Goal: Information Seeking & Learning: Learn about a topic

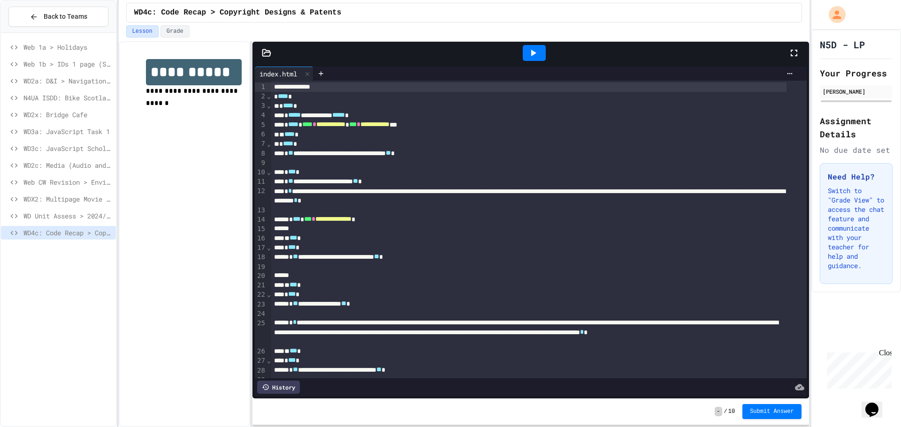
click at [886, 355] on div "Close" at bounding box center [885, 355] width 12 height 12
click at [878, 404] on icon "Chat widget" at bounding box center [871, 410] width 13 height 14
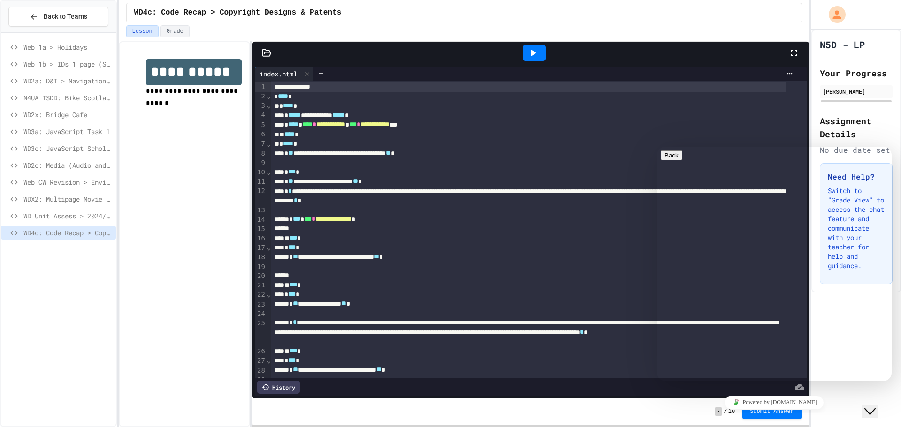
click at [876, 409] on icon "Close Chat This icon closes the chat window." at bounding box center [869, 411] width 11 height 11
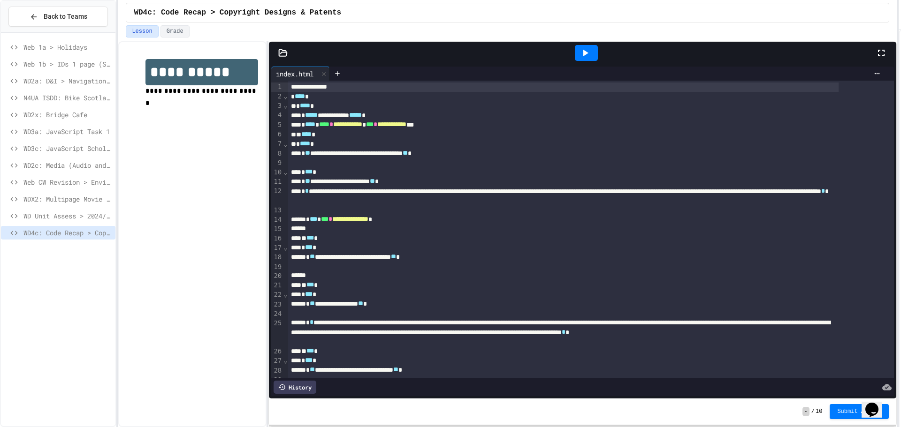
click at [900, 238] on div "**********" at bounding box center [450, 213] width 901 height 427
click at [588, 56] on icon at bounding box center [584, 52] width 11 height 11
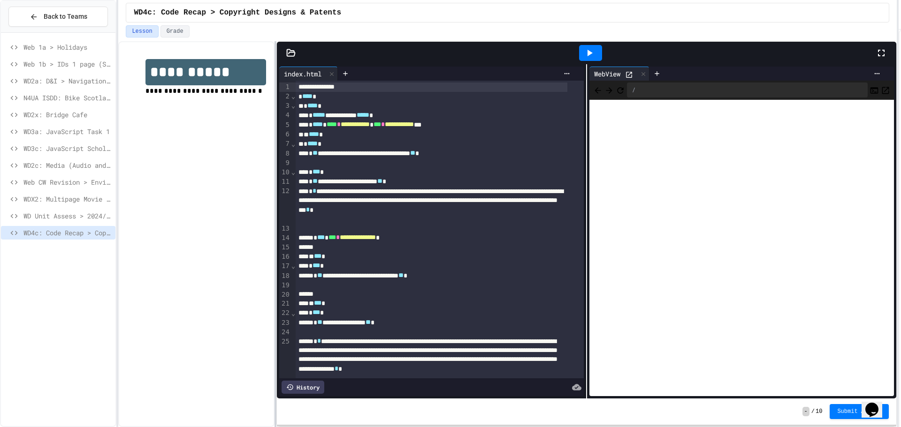
click at [275, 188] on div at bounding box center [275, 234] width 2 height 386
click at [120, 362] on div "**********" at bounding box center [450, 213] width 901 height 427
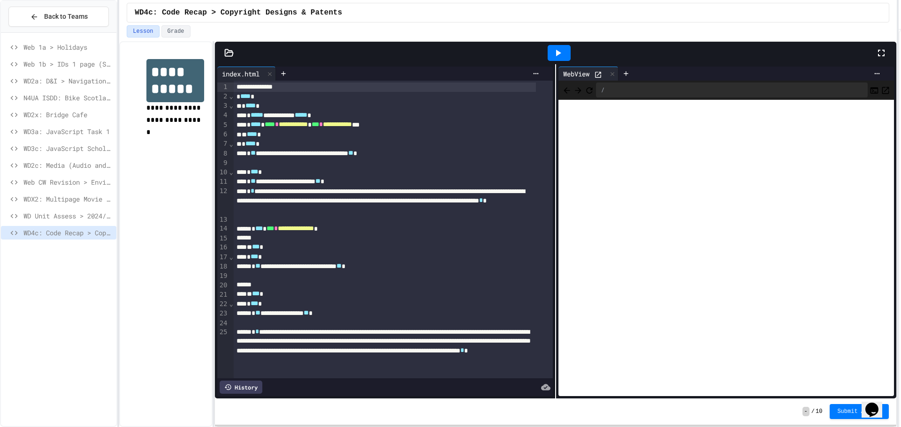
click at [211, 202] on div "**********" at bounding box center [508, 234] width 778 height 386
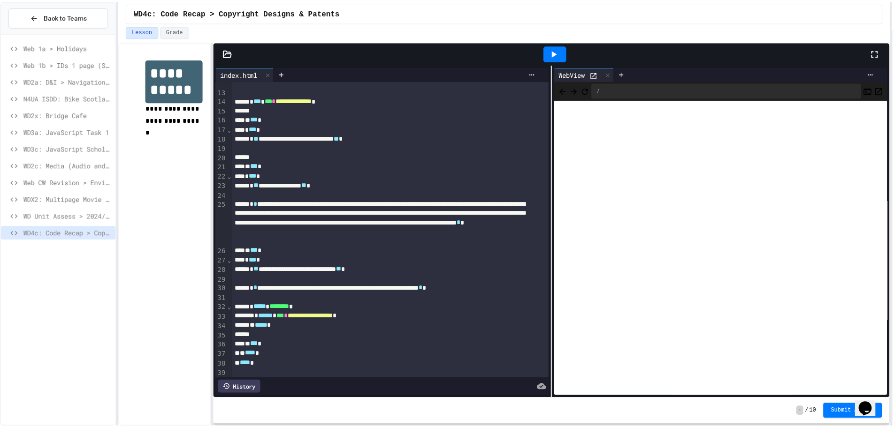
scroll to position [145, 0]
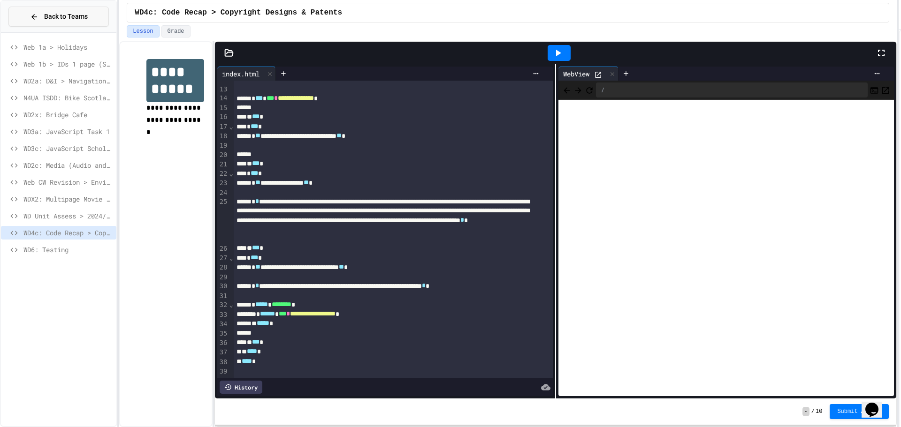
click at [49, 14] on span "Back to Teams" at bounding box center [66, 17] width 44 height 10
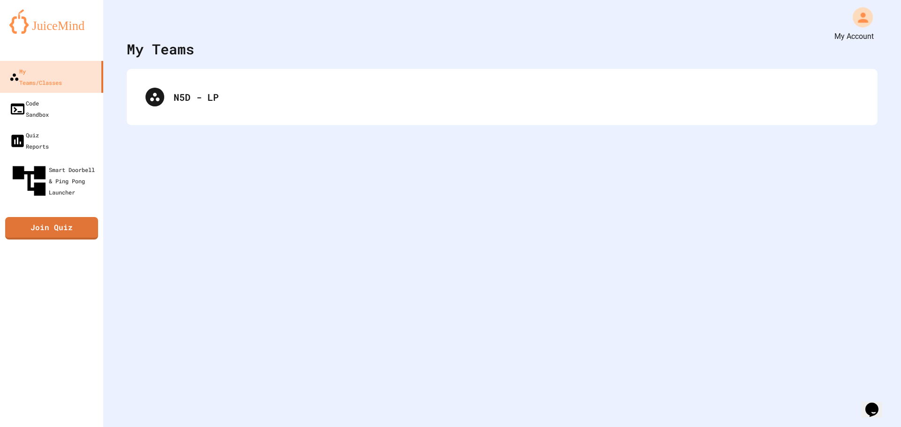
click at [861, 20] on icon "My Account" at bounding box center [862, 17] width 15 height 15
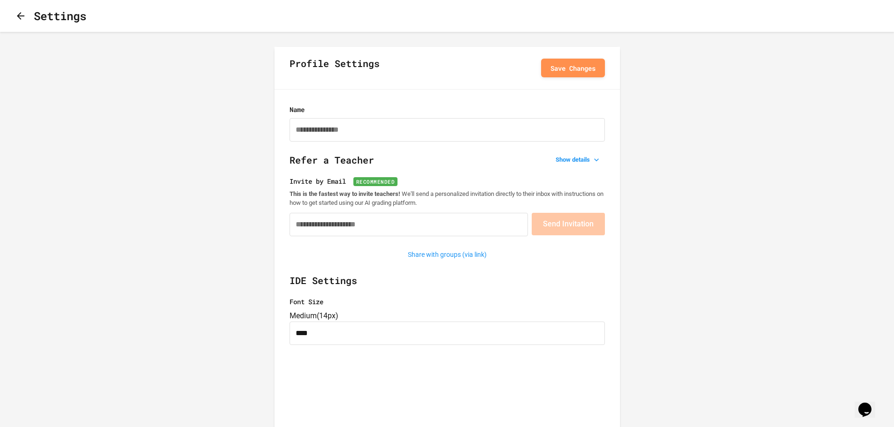
type input "**********"
click at [22, 21] on icon "button" at bounding box center [20, 15] width 11 height 11
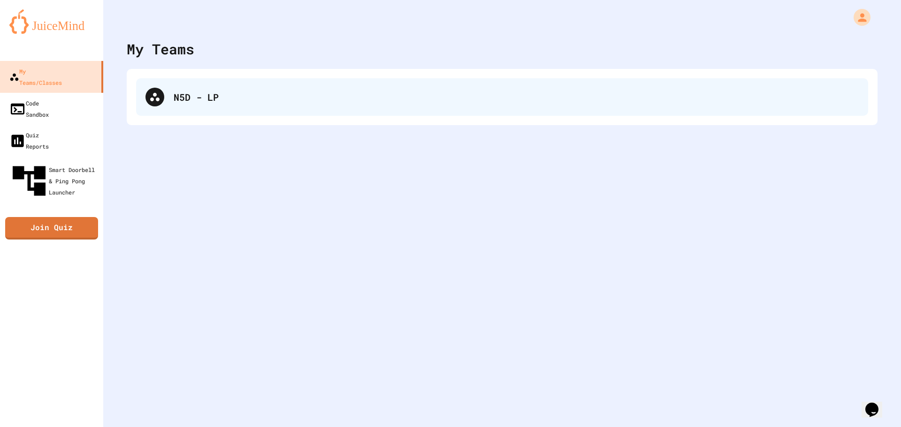
click at [183, 107] on div "N5D - LP" at bounding box center [502, 97] width 732 height 38
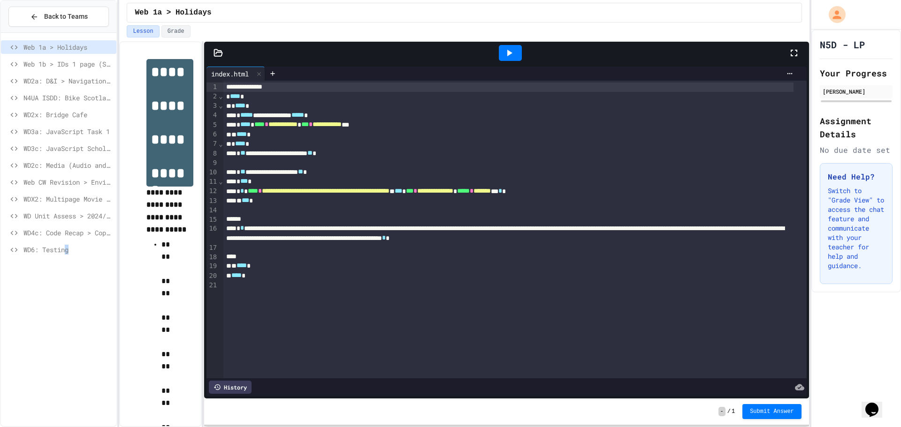
click at [70, 247] on span "WD6: Testing" at bounding box center [67, 250] width 89 height 10
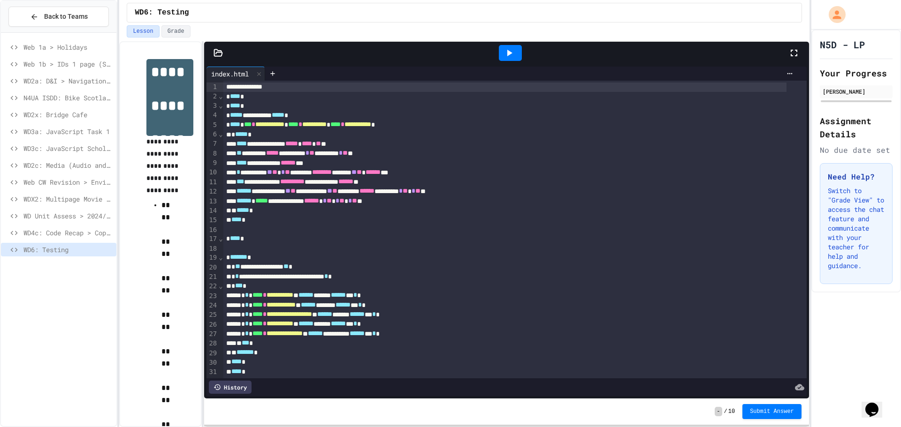
click at [504, 56] on icon at bounding box center [508, 52] width 11 height 11
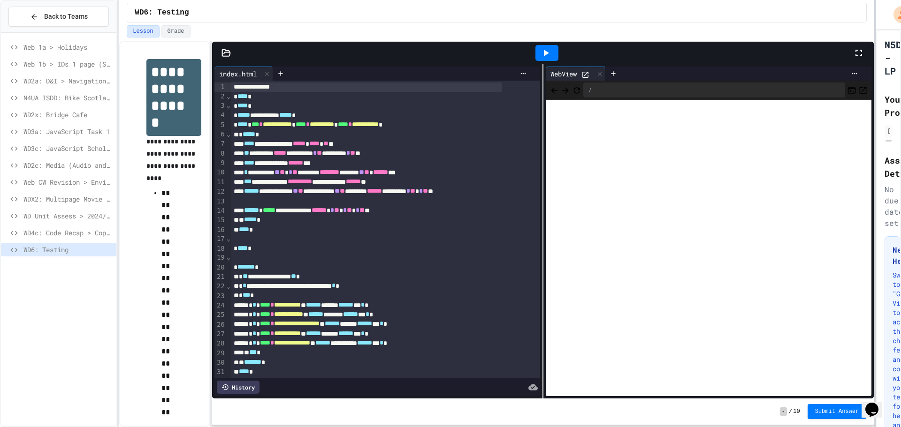
click at [876, 108] on div at bounding box center [875, 213] width 2 height 427
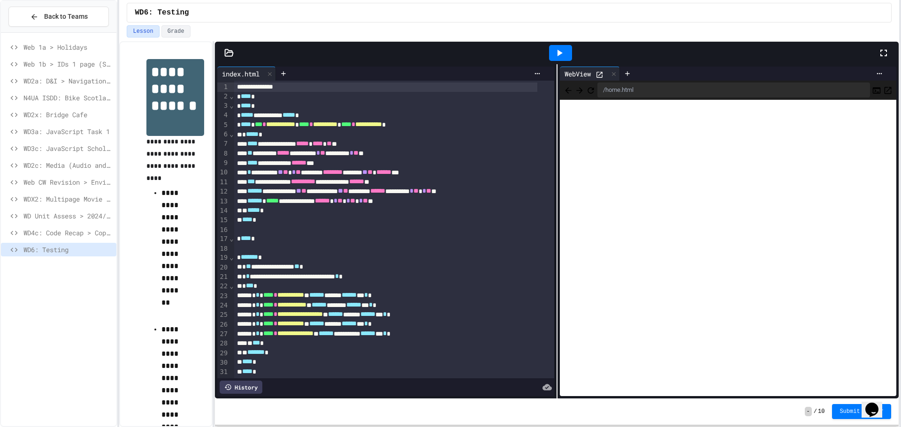
click at [694, 410] on div "- / 10 Submit Answer" at bounding box center [557, 412] width 684 height 26
click at [564, 88] on icon "Back" at bounding box center [568, 90] width 9 height 9
click at [565, 92] on icon "Back" at bounding box center [568, 90] width 9 height 9
click at [564, 92] on icon "Back" at bounding box center [568, 90] width 9 height 9
click at [226, 53] on icon at bounding box center [228, 52] width 9 height 9
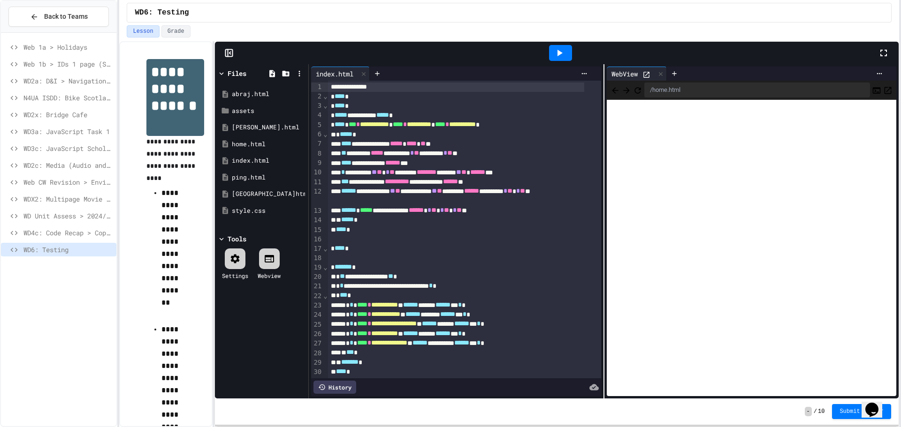
click at [227, 54] on icon at bounding box center [228, 52] width 9 height 9
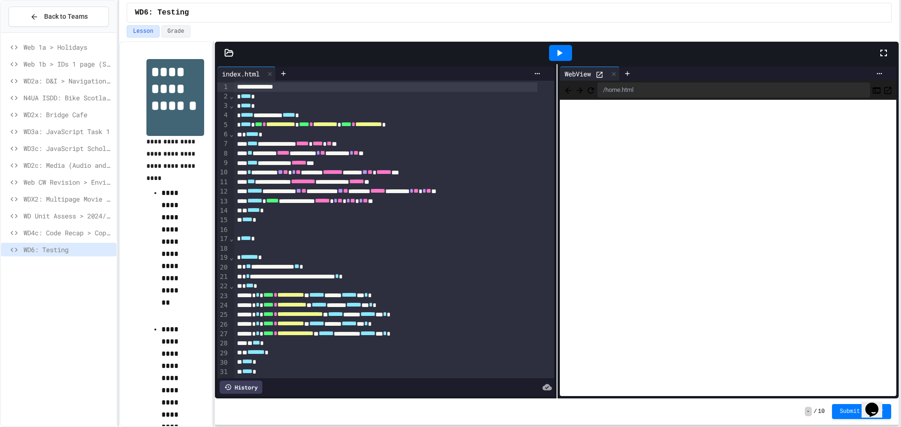
click at [215, 49] on div "**********" at bounding box center [509, 234] width 780 height 386
click at [227, 59] on div at bounding box center [557, 53] width 684 height 23
click at [230, 53] on icon at bounding box center [228, 52] width 9 height 9
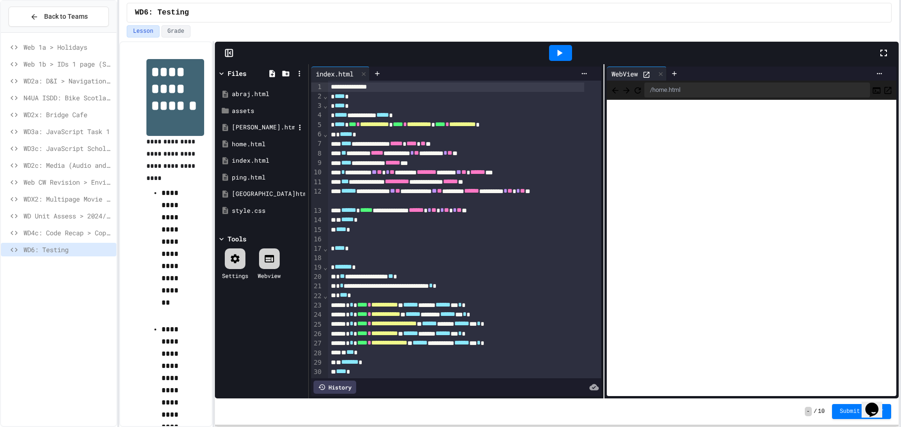
click at [261, 127] on div "[PERSON_NAME].html" at bounding box center [263, 127] width 63 height 9
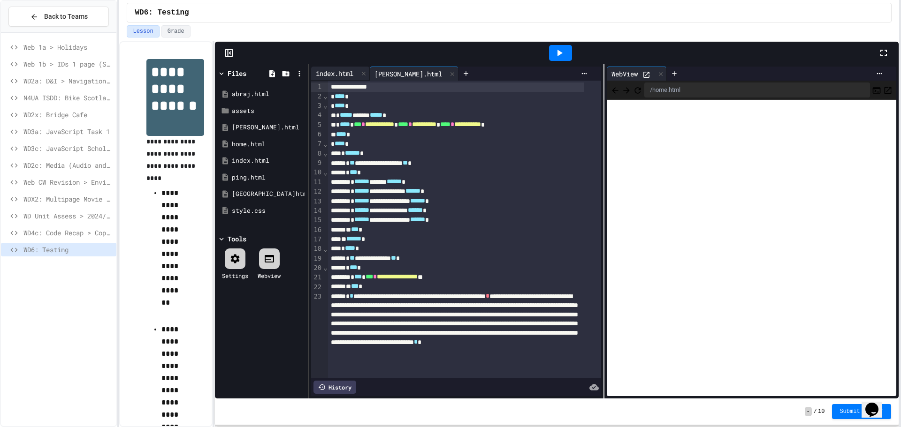
click at [344, 73] on div "index.html" at bounding box center [334, 74] width 47 height 10
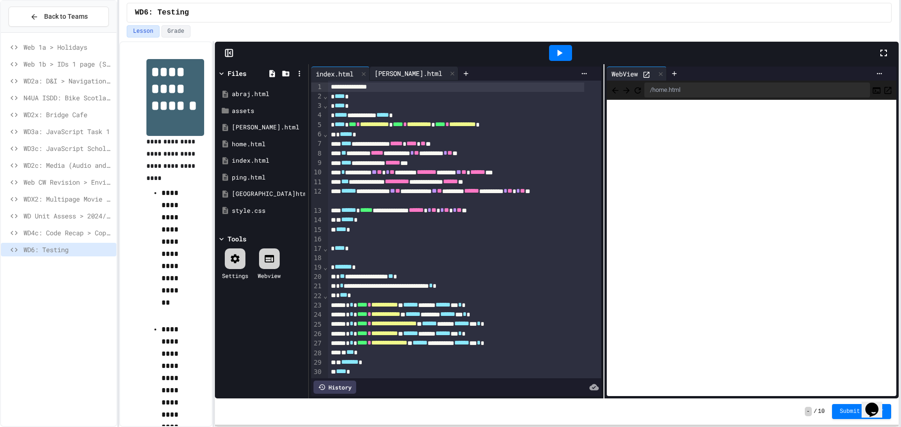
click at [392, 72] on div "[PERSON_NAME].html" at bounding box center [408, 74] width 77 height 10
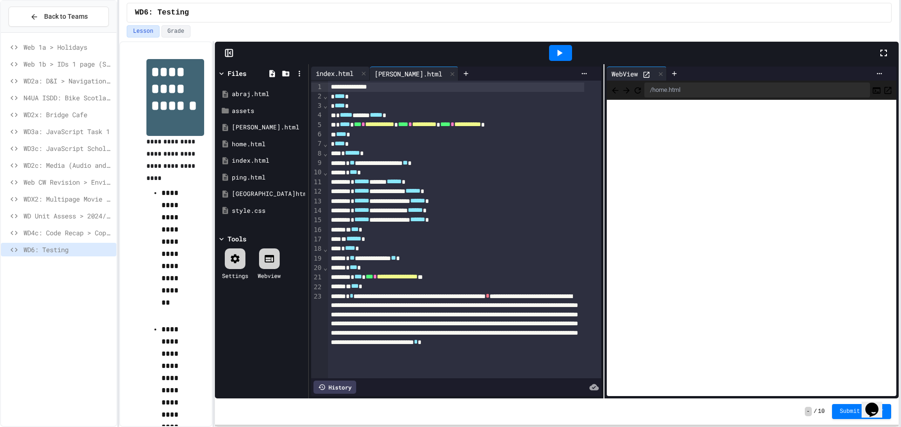
click at [341, 69] on div "index.html" at bounding box center [334, 74] width 47 height 10
